Goal: Understand process/instructions: Learn how to perform a task or action

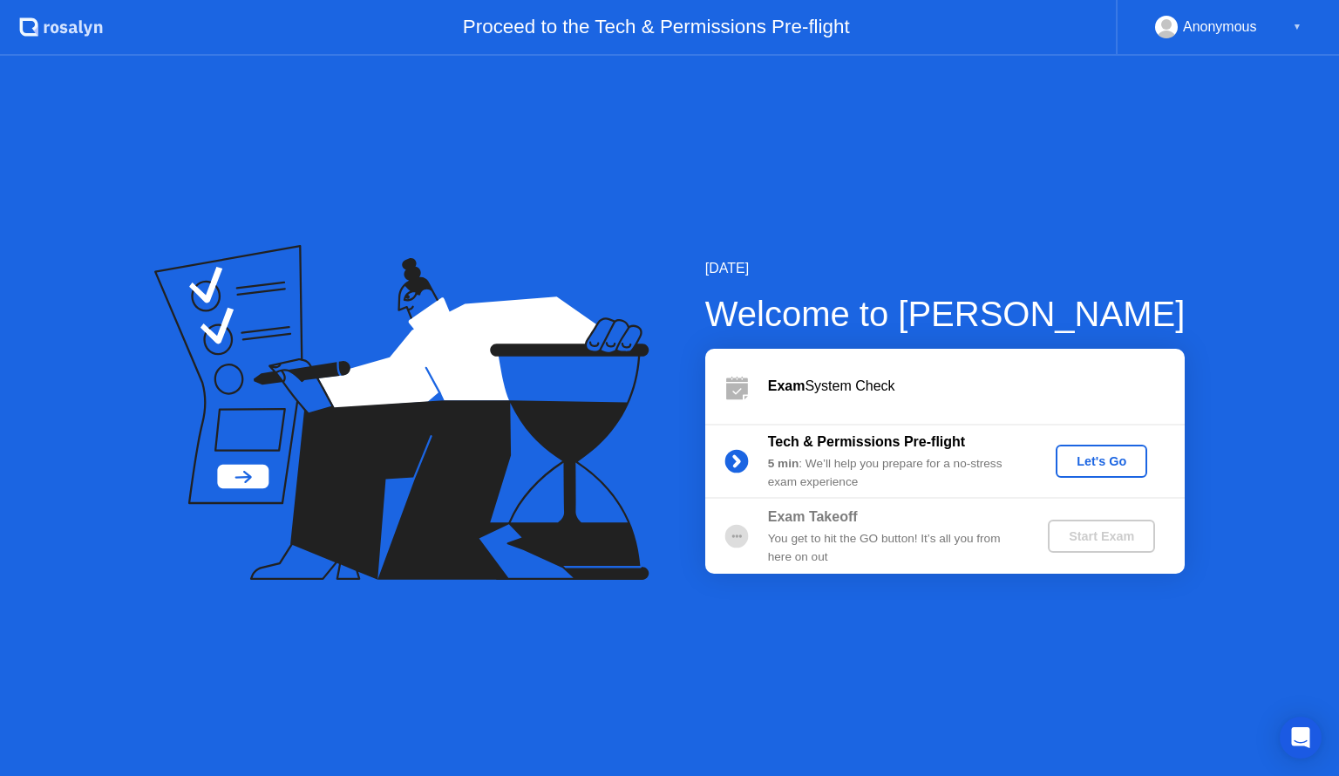
click at [1077, 460] on div "Let's Go" at bounding box center [1102, 461] width 78 height 14
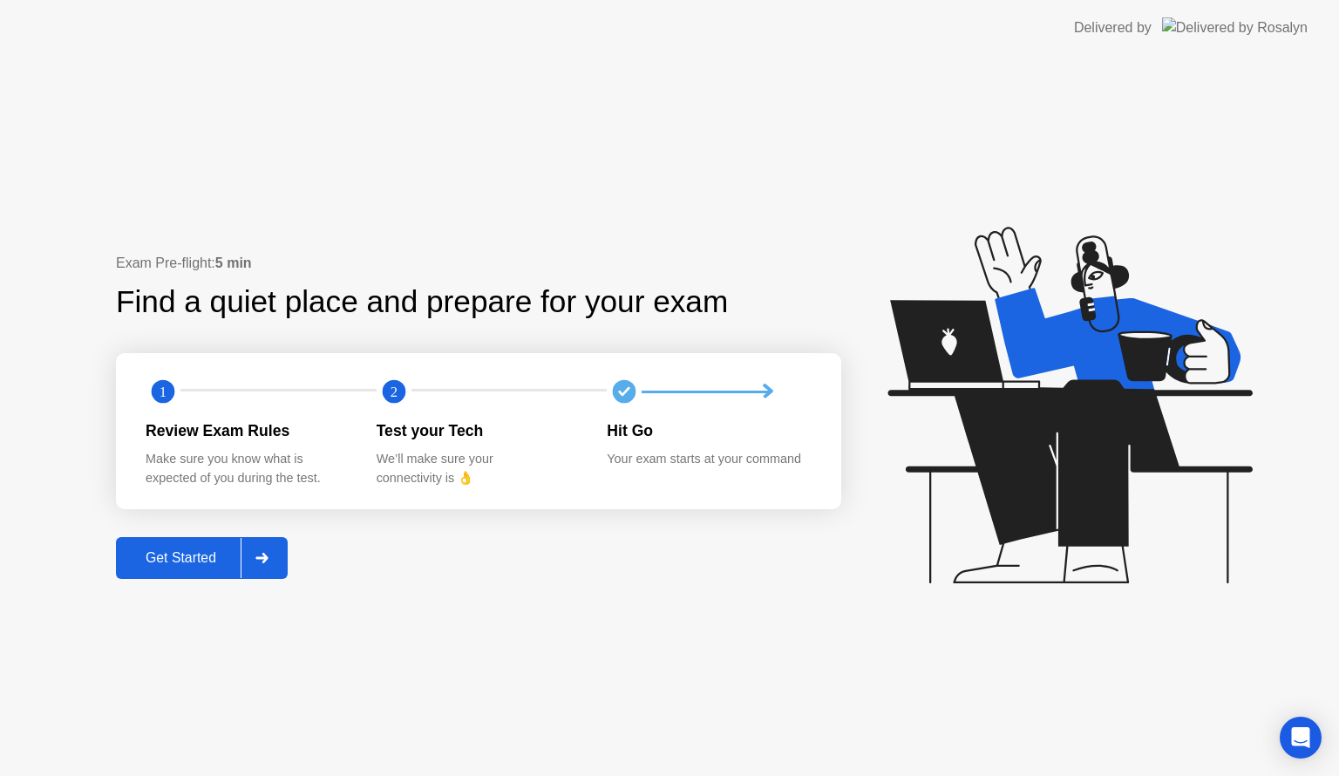
click at [231, 542] on button "Get Started" at bounding box center [202, 558] width 172 height 42
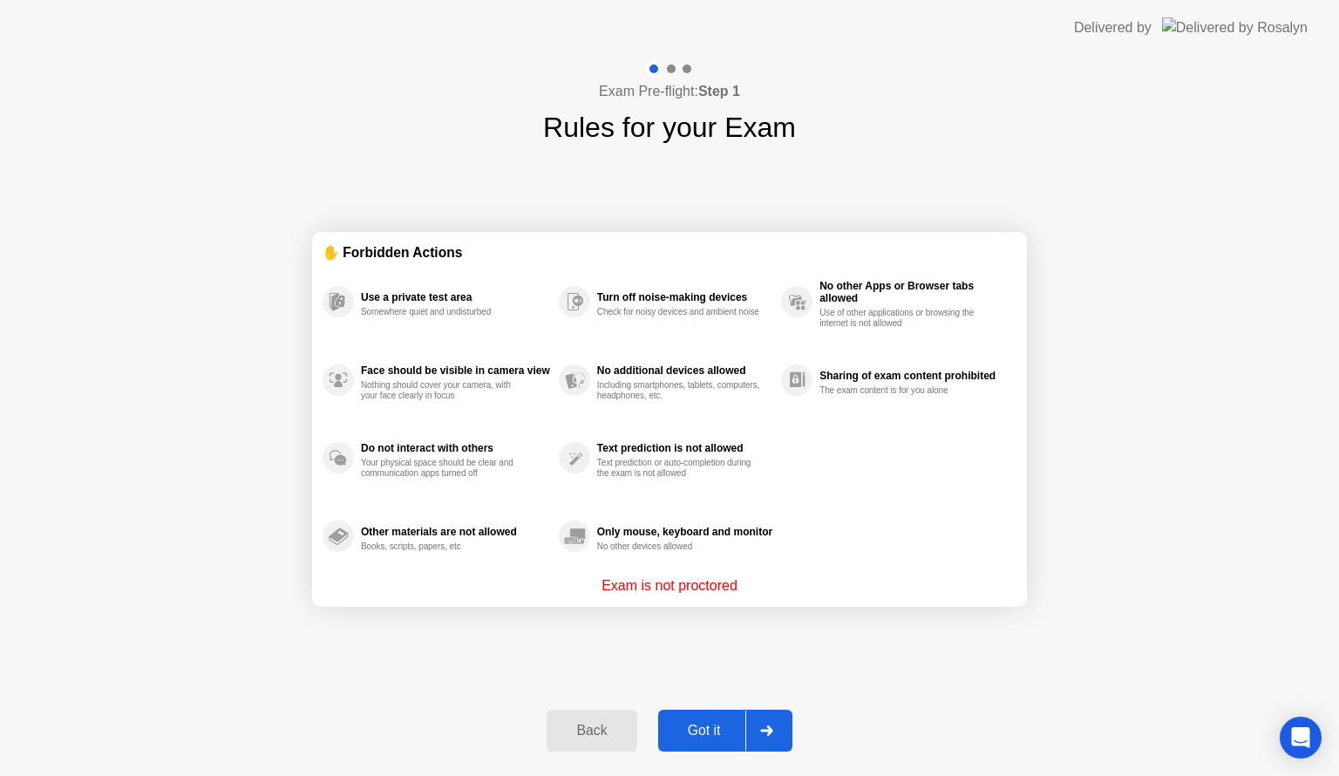
click at [697, 712] on button "Got it" at bounding box center [725, 731] width 134 height 42
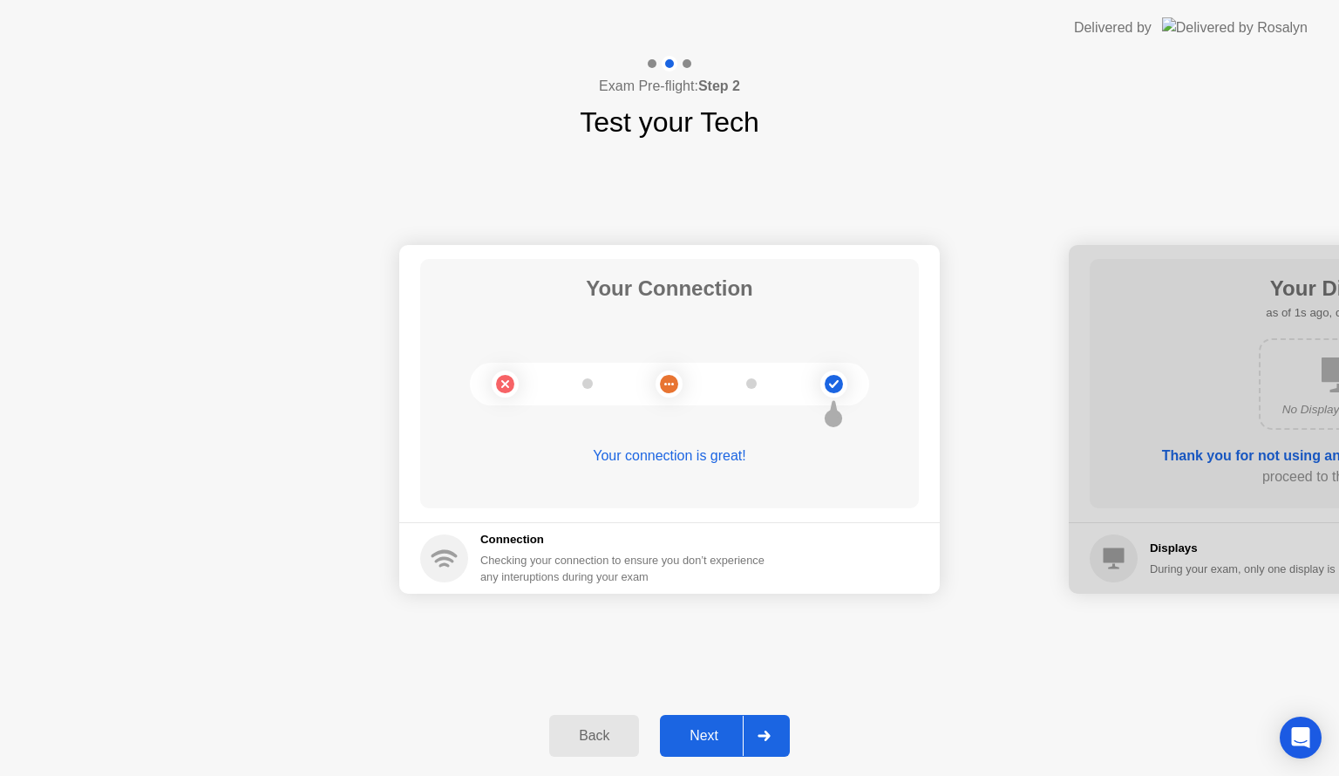
click at [698, 728] on div "Next" at bounding box center [704, 736] width 78 height 16
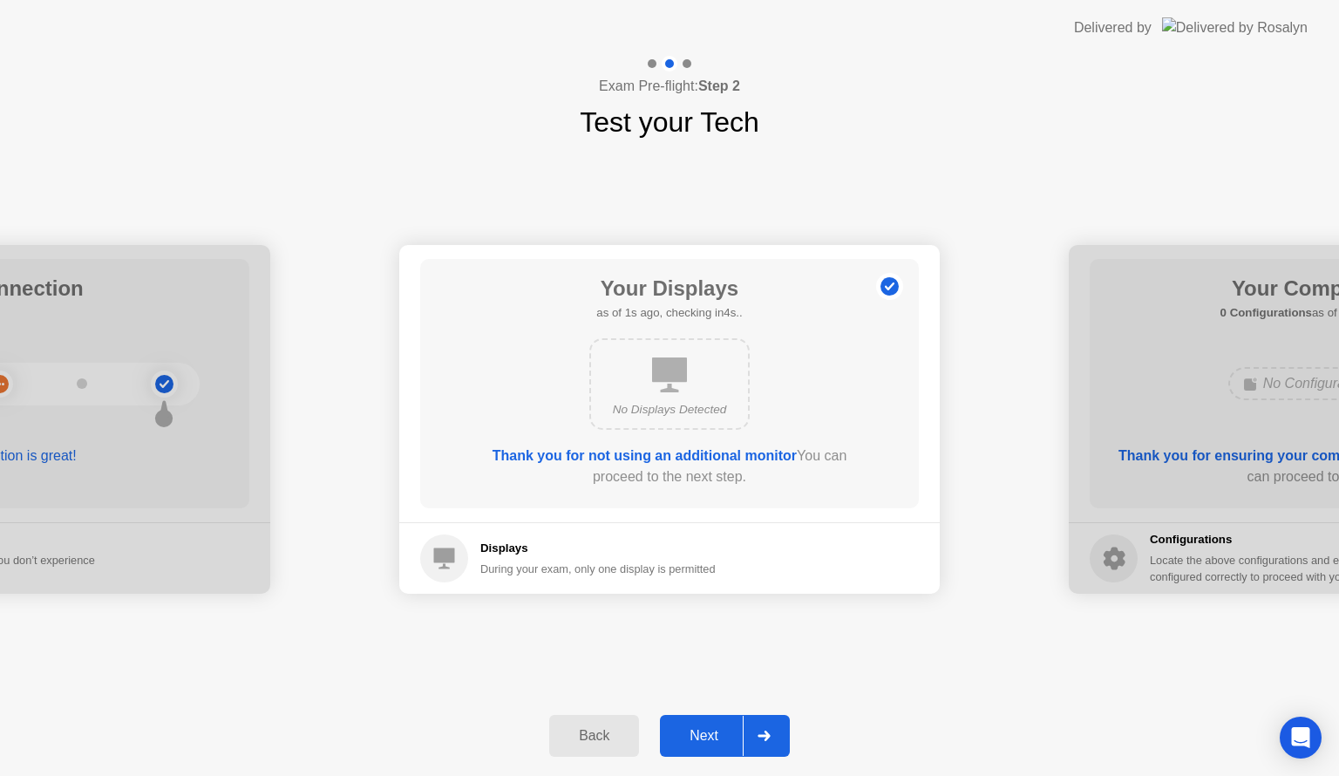
click at [698, 728] on div "Next" at bounding box center [704, 736] width 78 height 16
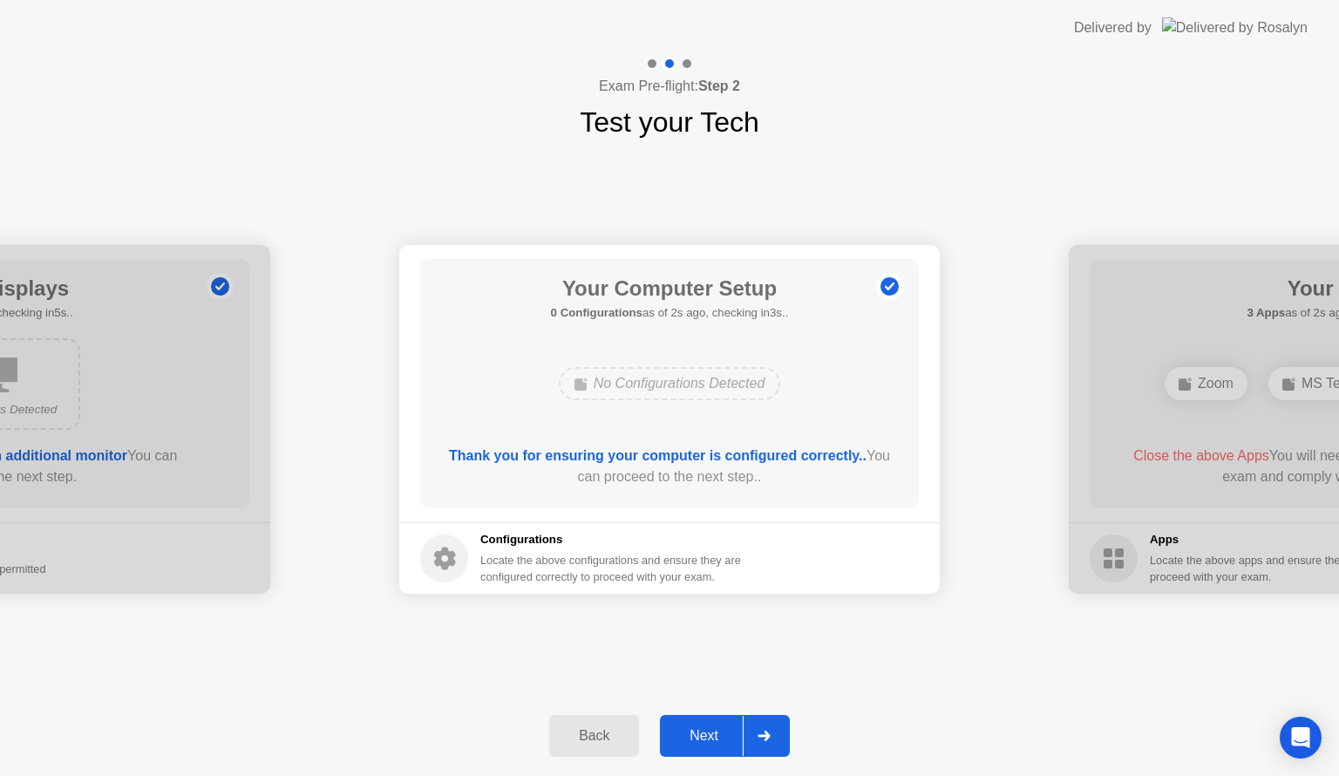
click at [698, 735] on div "Next" at bounding box center [704, 736] width 78 height 16
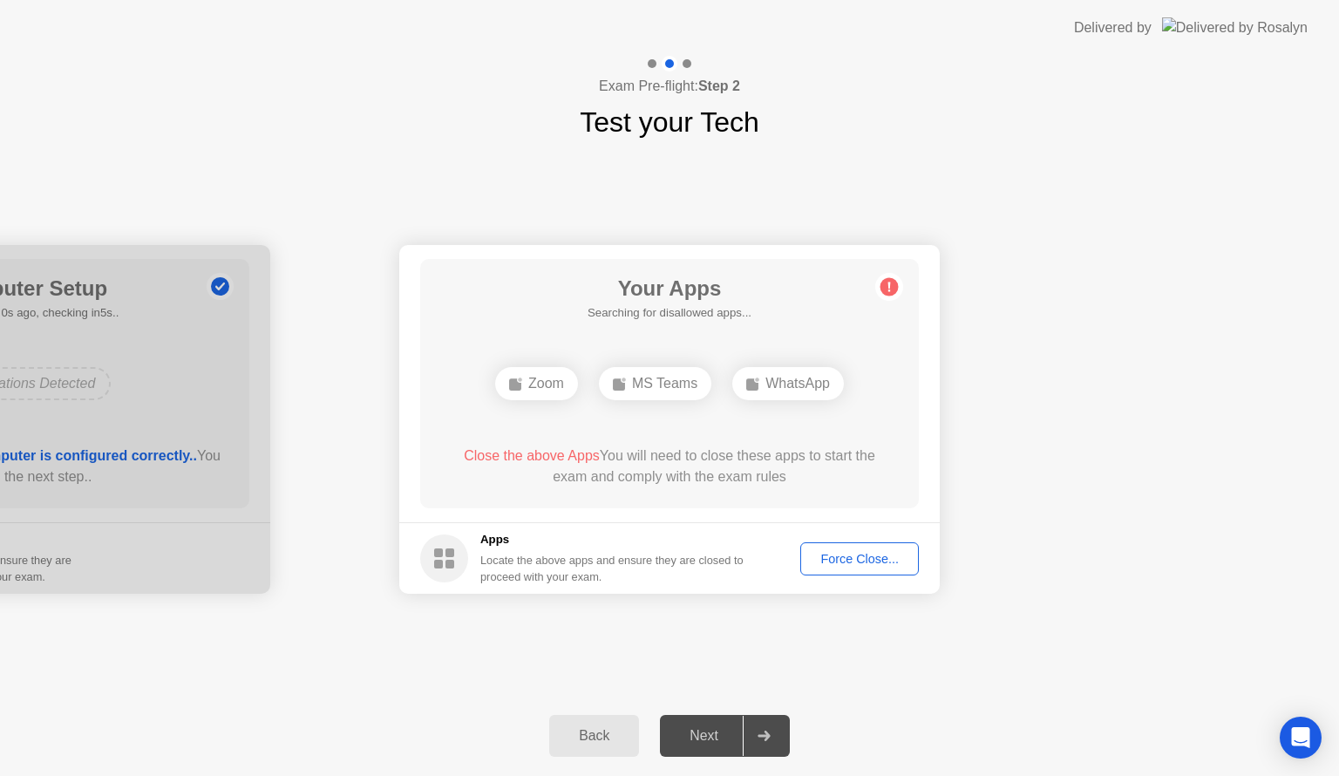
click at [763, 621] on div "Your Connection Your connection is great! Connection Checking your connection t…" at bounding box center [669, 419] width 1339 height 553
click at [736, 387] on div "WhatsApp" at bounding box center [722, 383] width 112 height 33
click at [727, 378] on div "WhatsApp" at bounding box center [722, 383] width 112 height 33
click at [685, 391] on div "WhatsApp" at bounding box center [666, 383] width 112 height 33
